Goal: Task Accomplishment & Management: Manage account settings

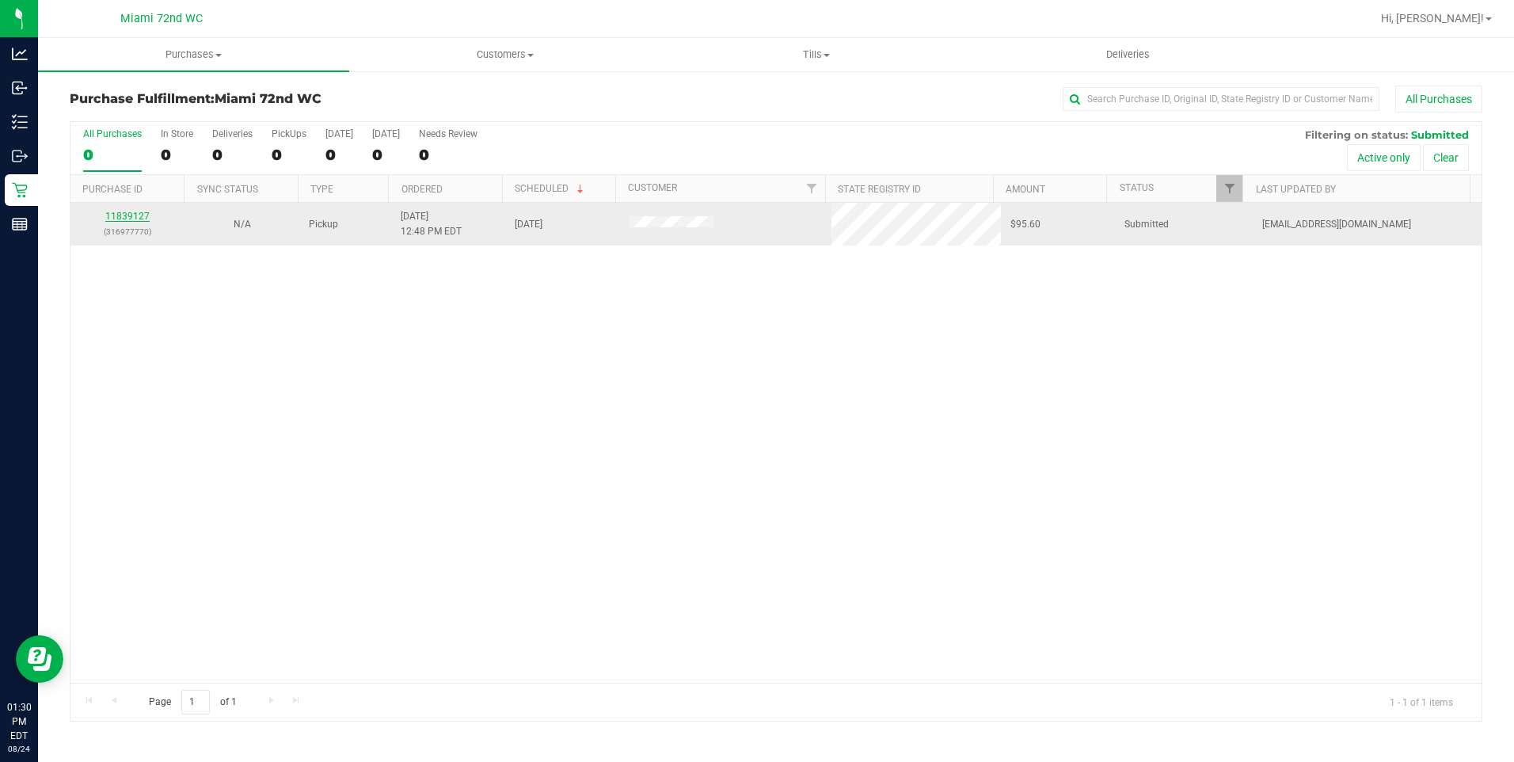
click at [137, 215] on link "11839127" at bounding box center [127, 216] width 44 height 11
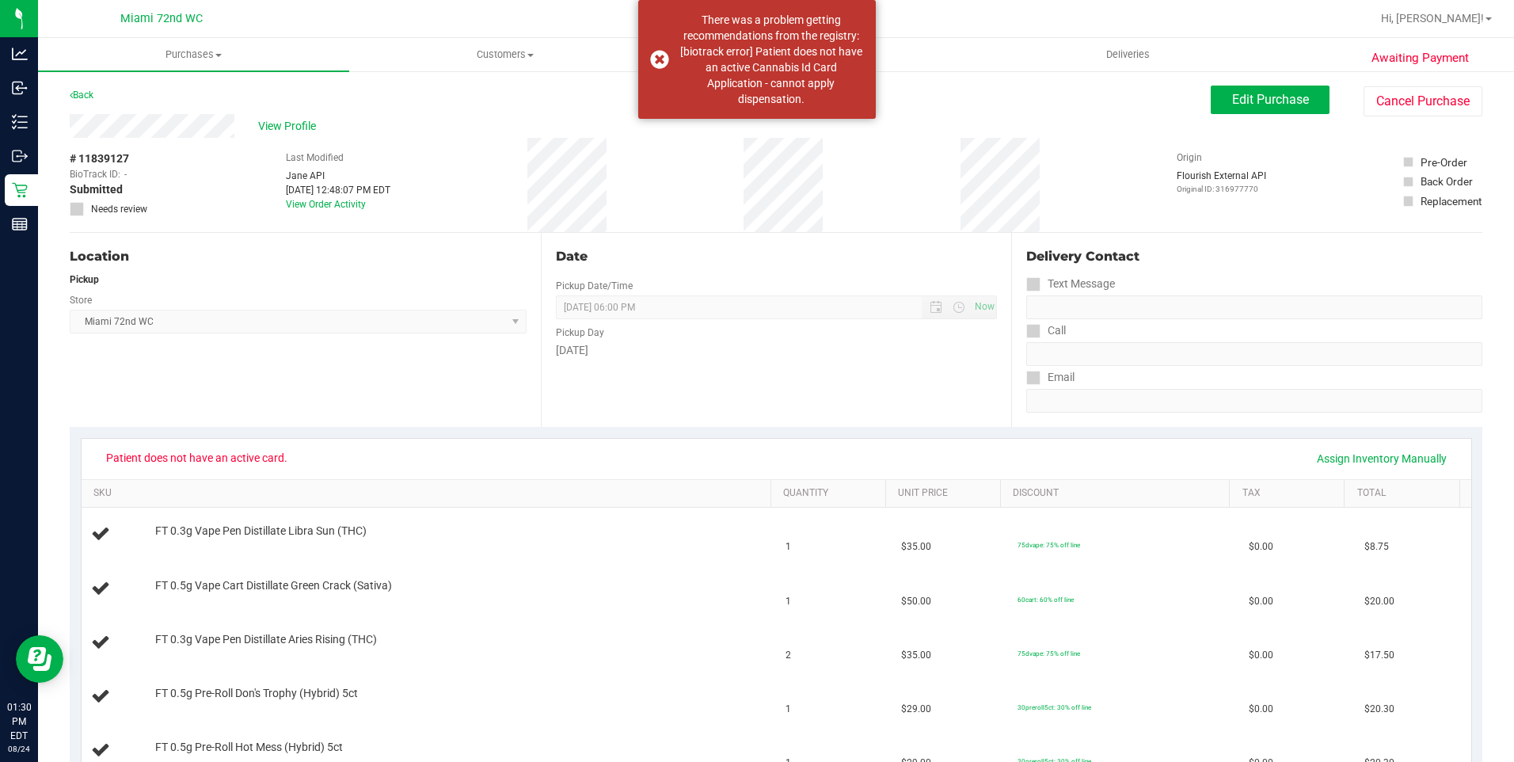
click at [531, 440] on div "Patient does not have an active card. Assign Inventory Manually" at bounding box center [777, 459] width 1390 height 40
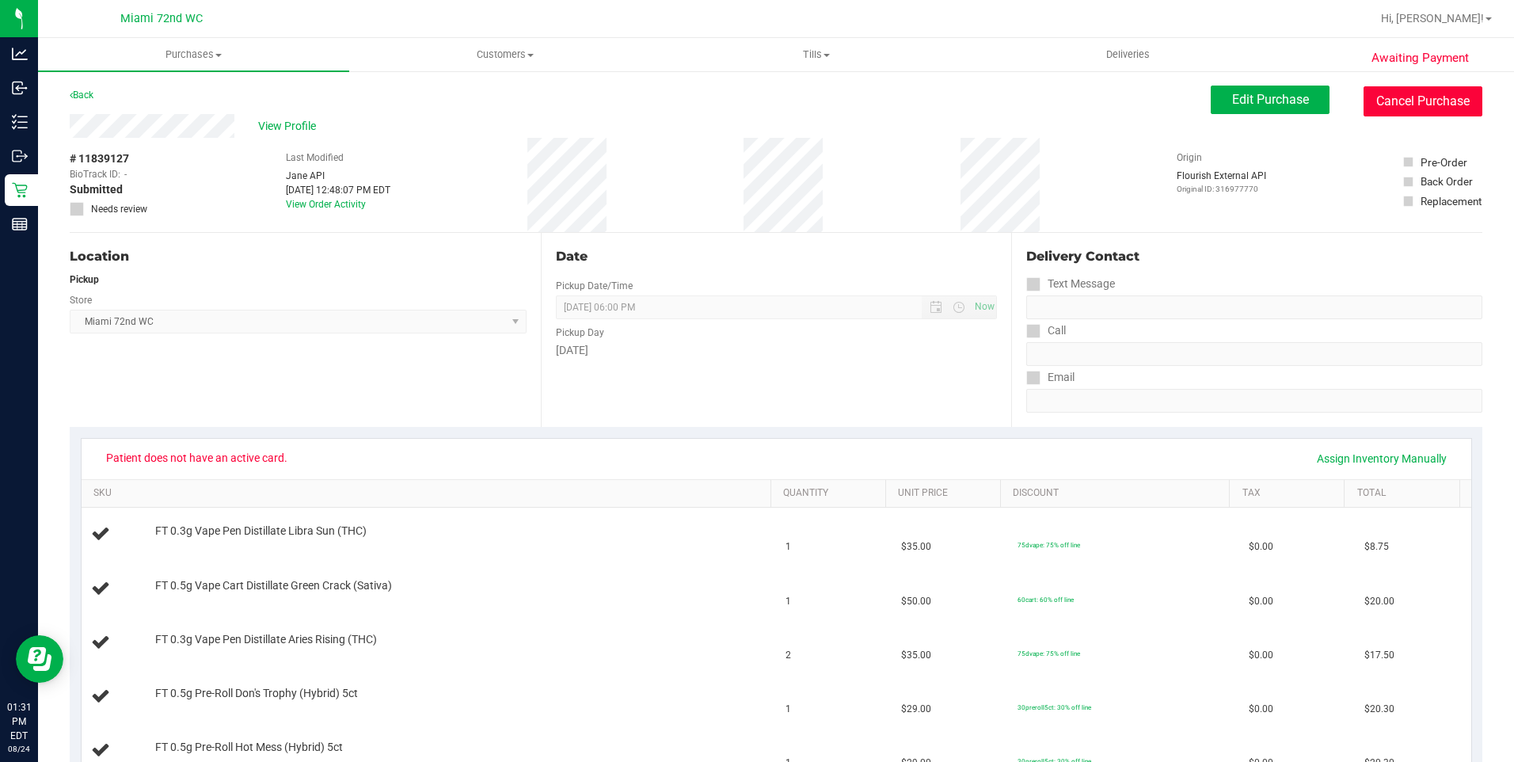
click at [1390, 108] on button "Cancel Purchase" at bounding box center [1423, 101] width 119 height 30
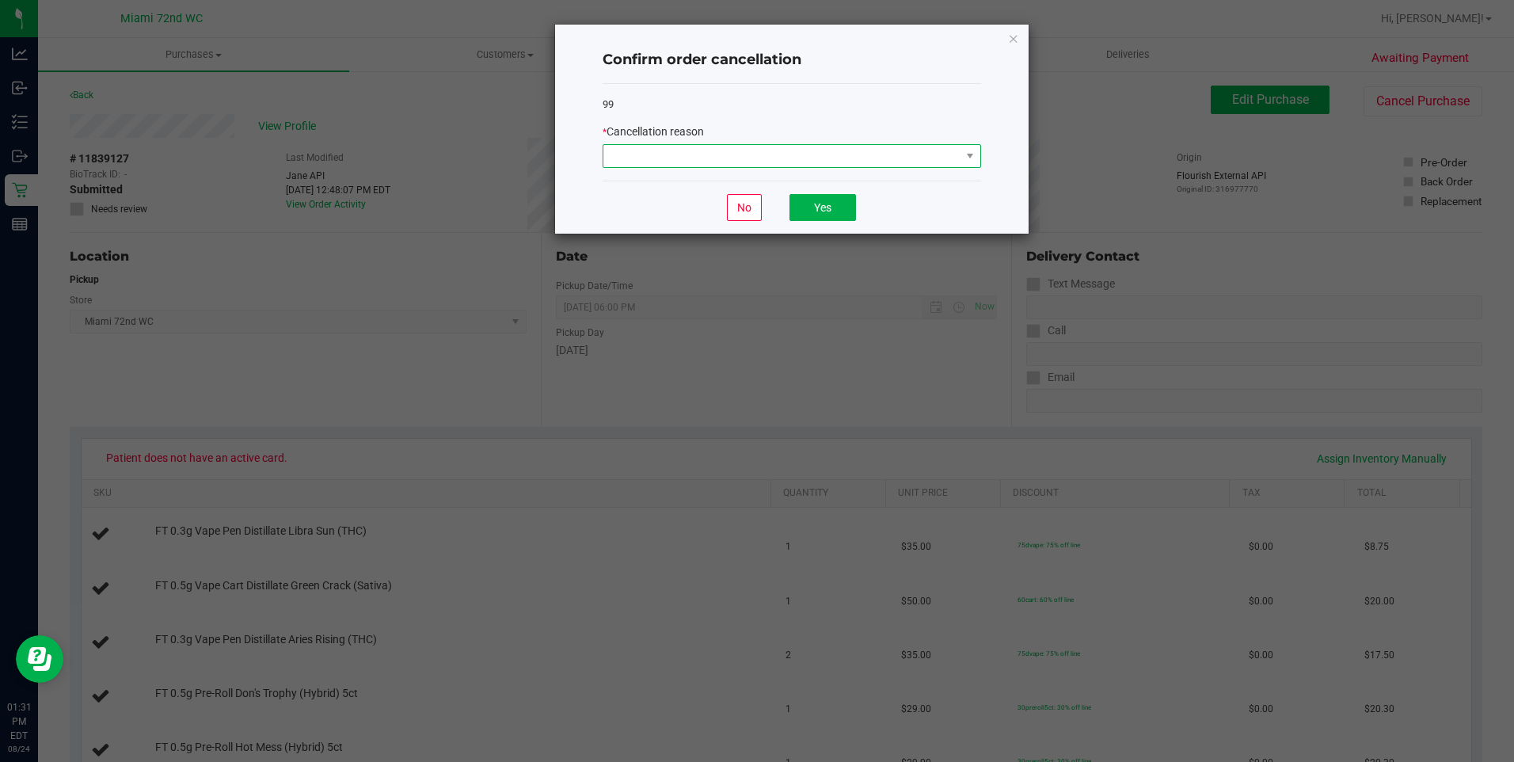
click at [881, 161] on span at bounding box center [781, 156] width 357 height 22
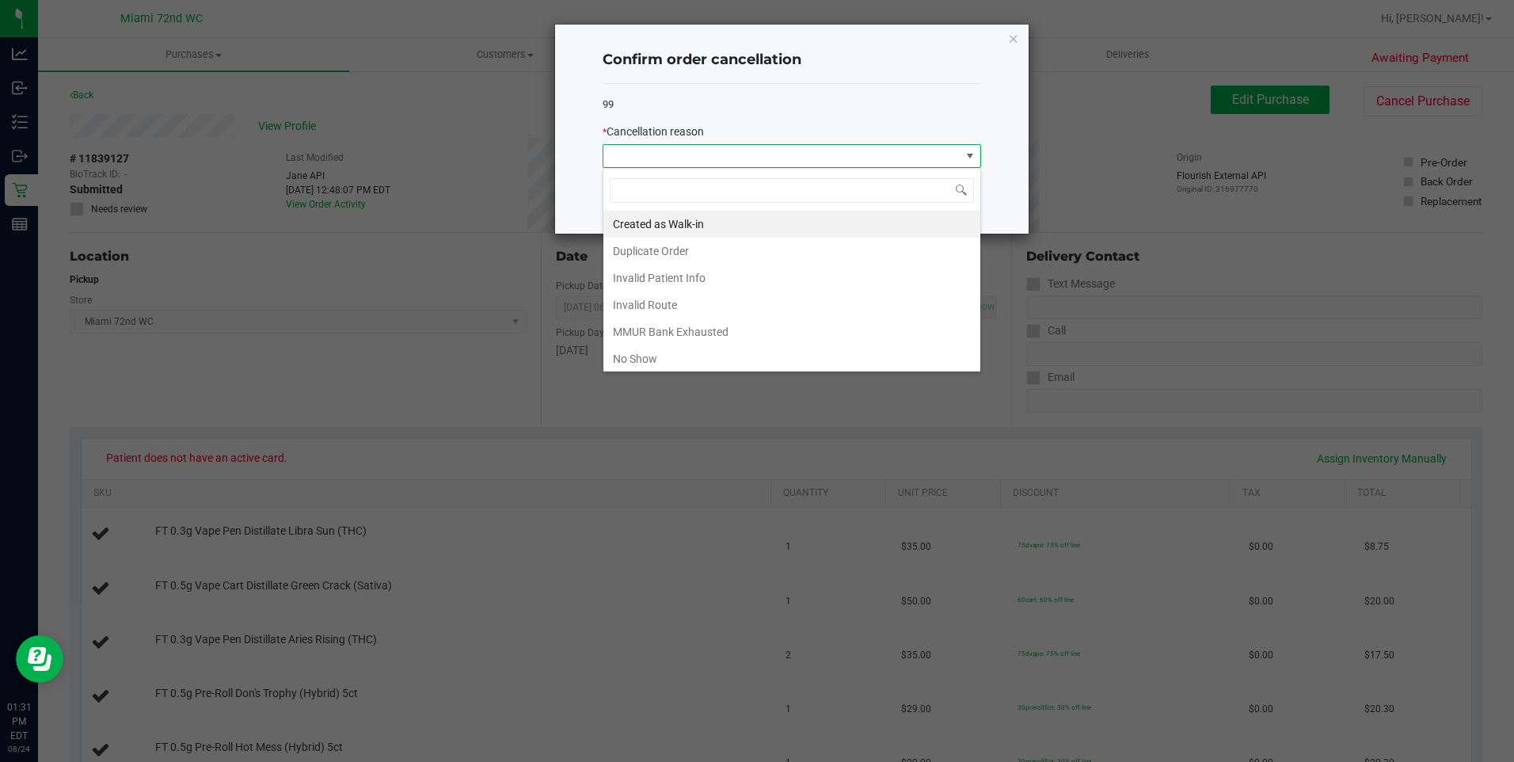
scroll to position [24, 379]
click at [694, 305] on li "Invalid Route" at bounding box center [791, 304] width 377 height 27
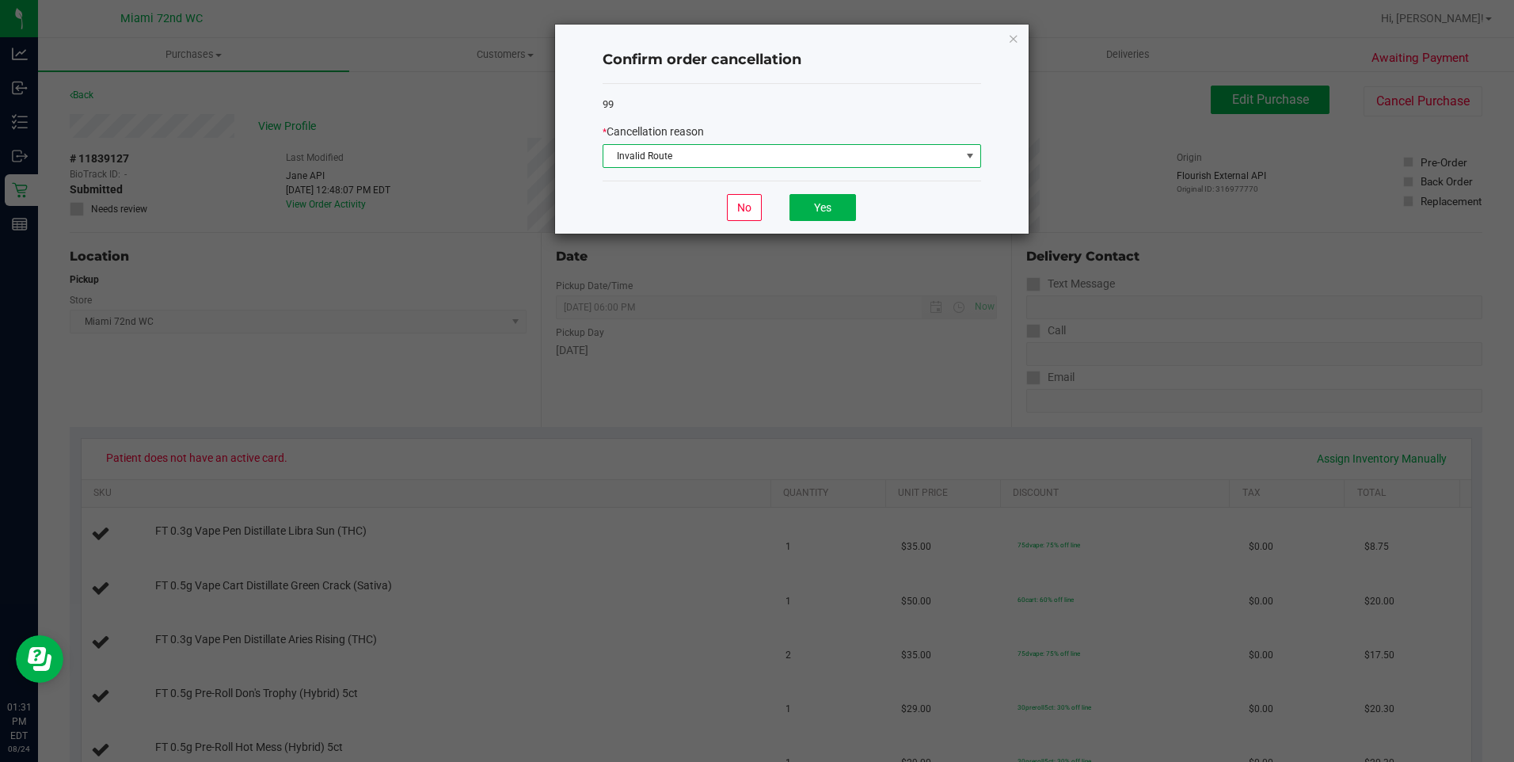
click at [794, 155] on span "Invalid Route" at bounding box center [781, 156] width 357 height 22
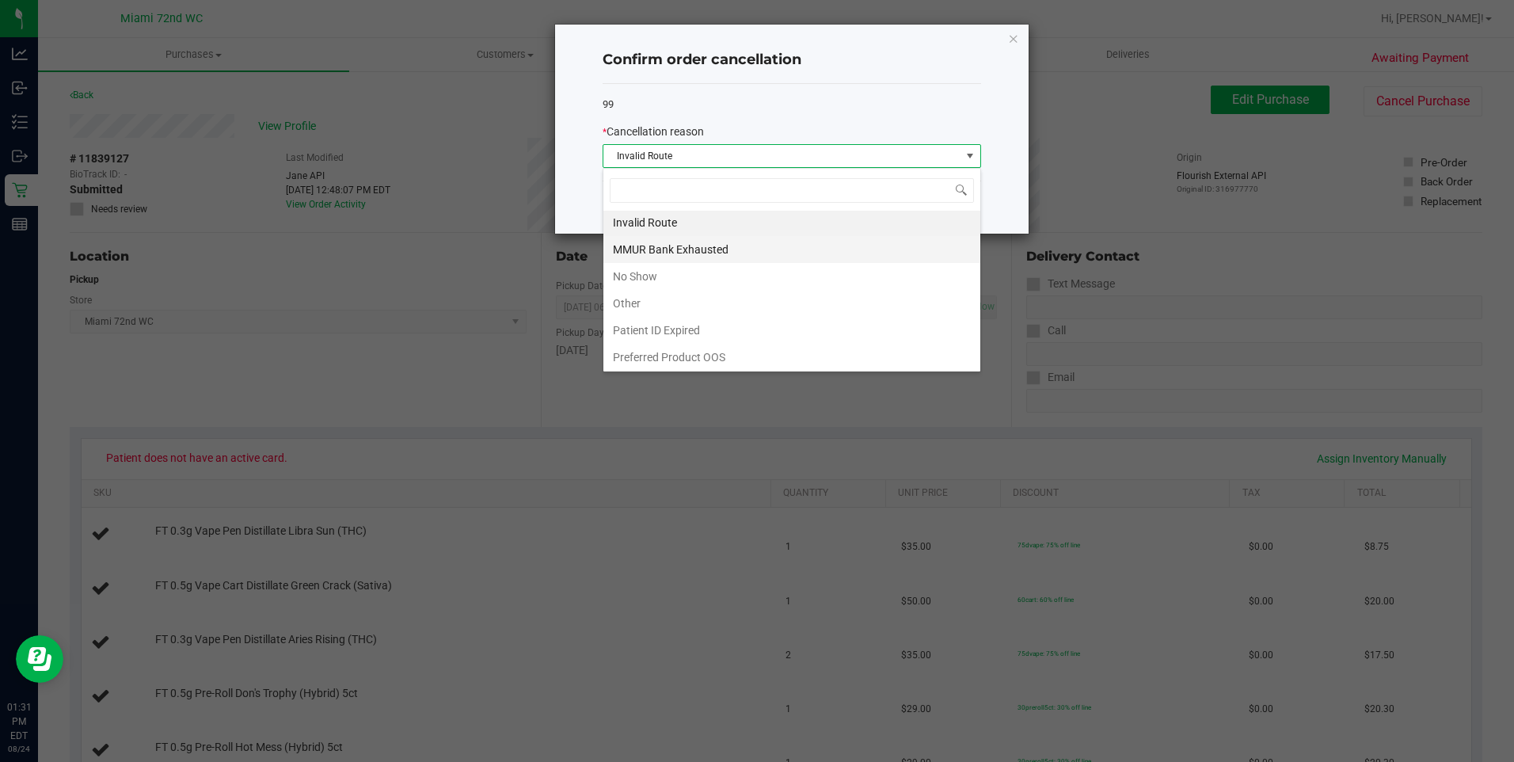
scroll to position [84, 0]
click at [702, 326] on li "Patient ID Expired" at bounding box center [791, 328] width 377 height 27
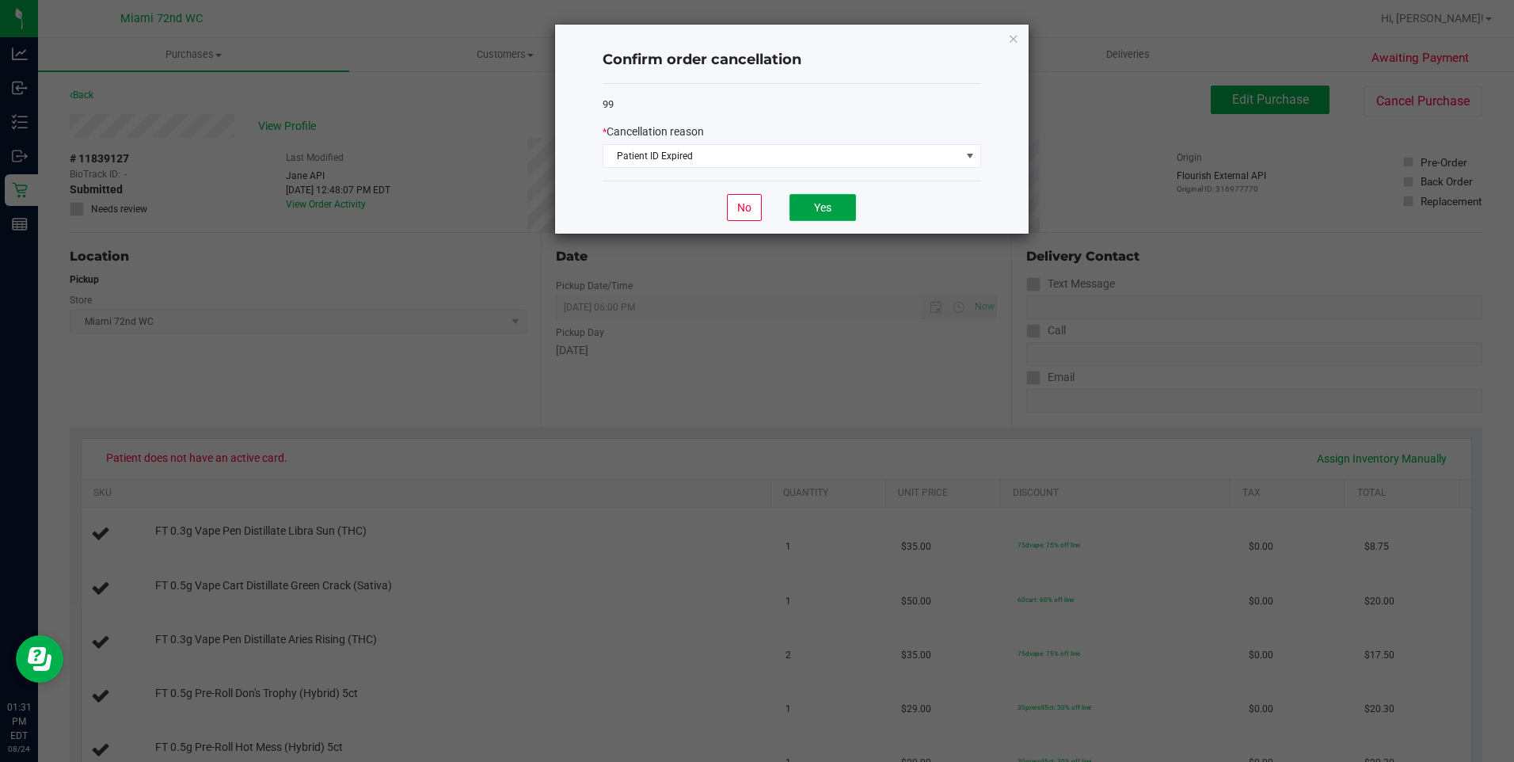
click at [801, 210] on button "Yes" at bounding box center [823, 207] width 67 height 27
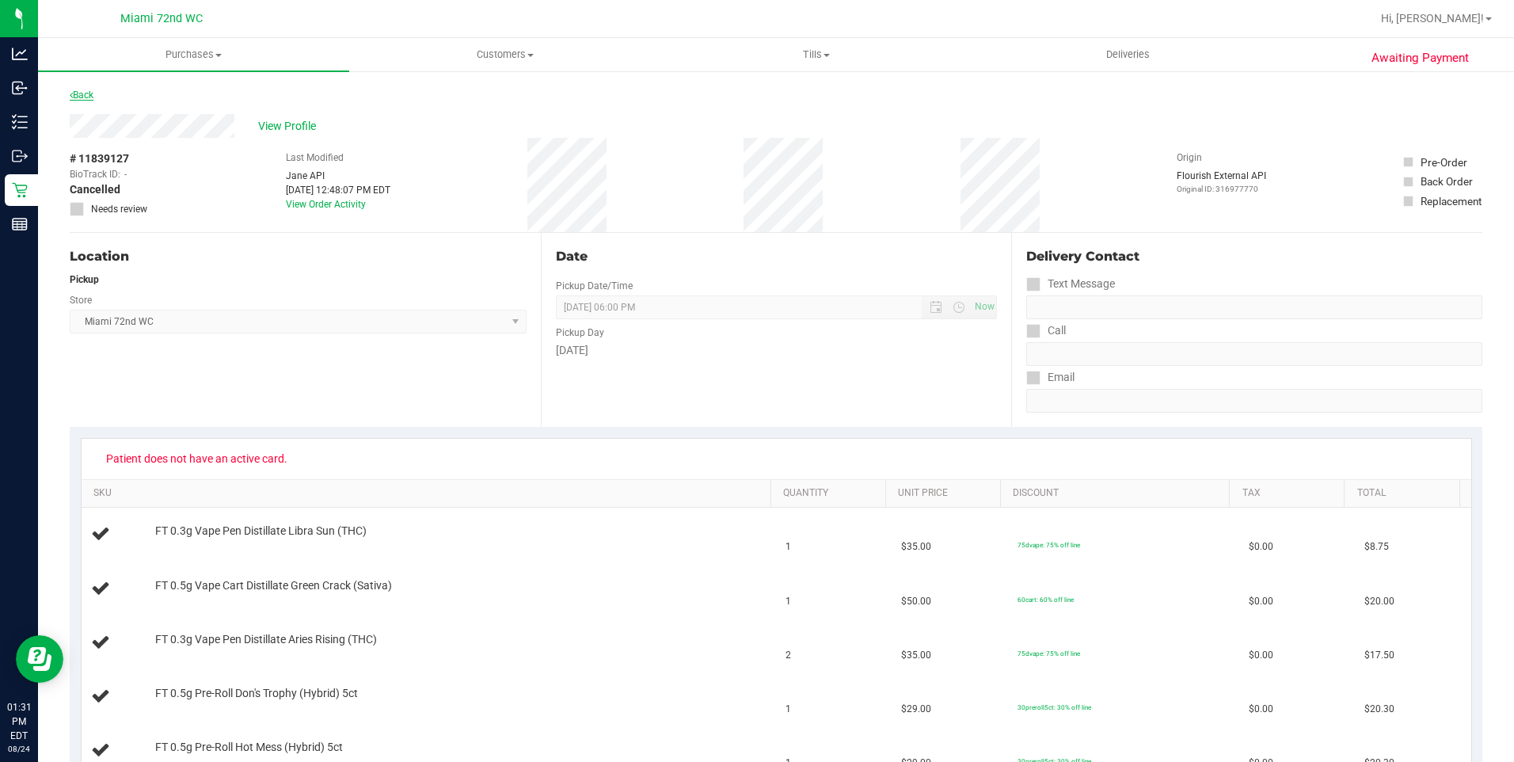
click at [86, 100] on link "Back" at bounding box center [82, 94] width 24 height 11
